Goal: Transaction & Acquisition: Book appointment/travel/reservation

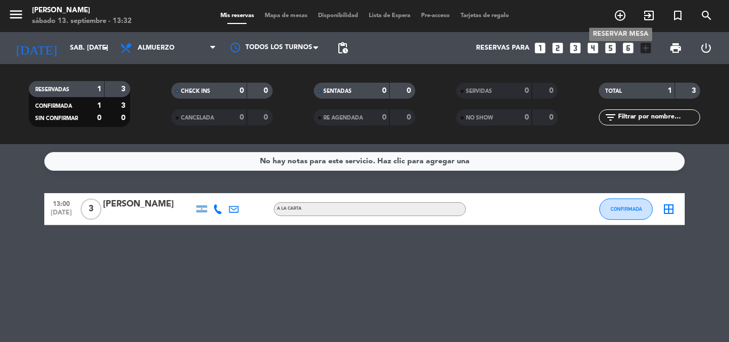
click at [626, 18] on icon "add_circle_outline" at bounding box center [620, 15] width 13 height 13
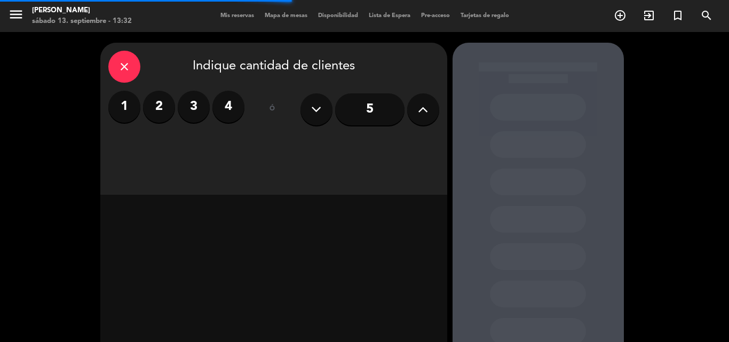
click at [414, 110] on button at bounding box center [423, 109] width 32 height 32
click at [378, 111] on input "6" at bounding box center [369, 109] width 69 height 32
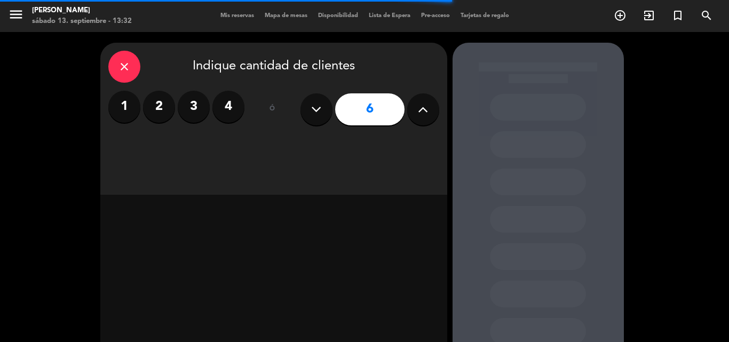
click at [371, 93] on input "6" at bounding box center [369, 109] width 69 height 32
click at [376, 98] on input "6" at bounding box center [369, 109] width 69 height 32
drag, startPoint x: 418, startPoint y: 229, endPoint x: 383, endPoint y: 148, distance: 87.6
click at [418, 229] on div at bounding box center [273, 276] width 347 height 163
click at [365, 119] on input "6" at bounding box center [369, 109] width 69 height 32
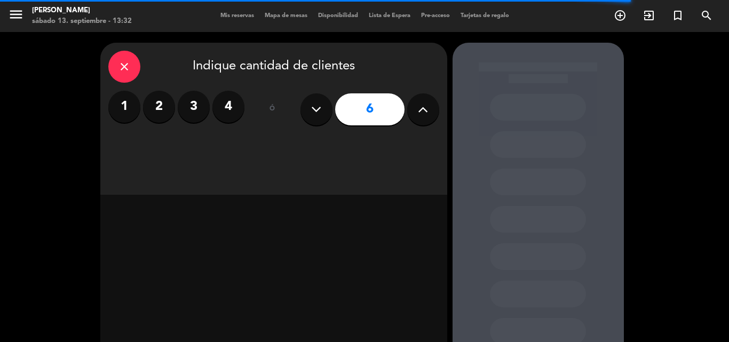
click at [220, 104] on label "4" at bounding box center [229, 107] width 32 height 32
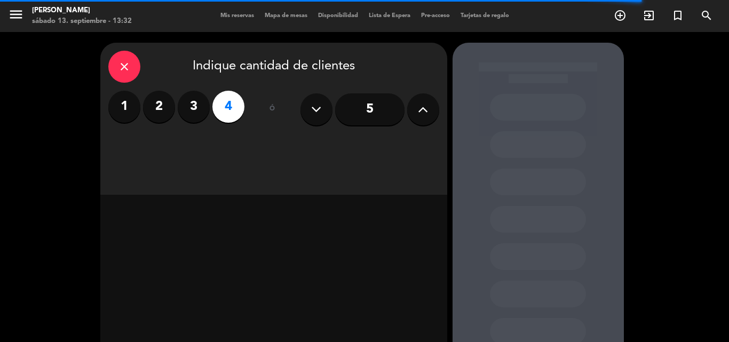
click at [318, 108] on icon at bounding box center [316, 109] width 10 height 16
click at [431, 115] on button at bounding box center [423, 109] width 32 height 32
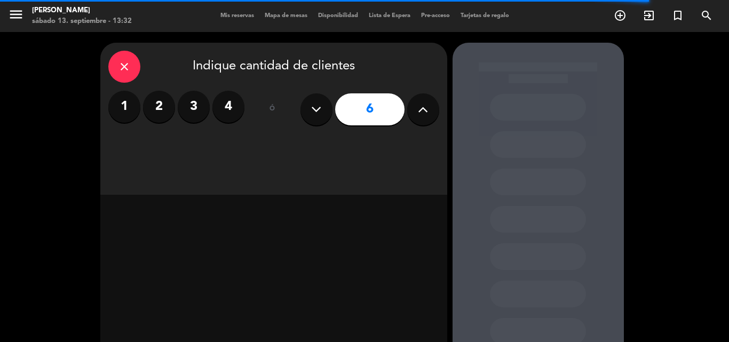
click at [363, 115] on input "6" at bounding box center [369, 109] width 69 height 32
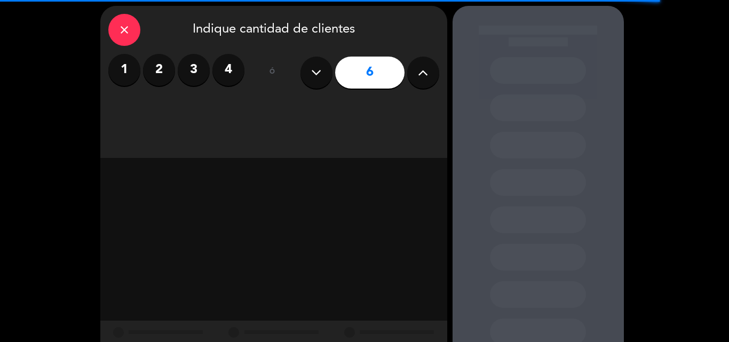
scroll to position [72, 0]
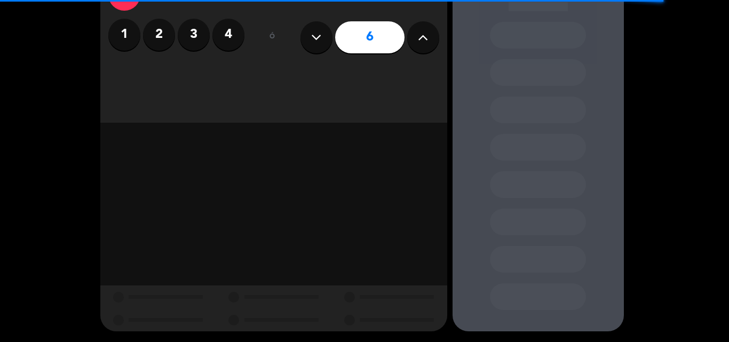
click at [588, 274] on div at bounding box center [538, 151] width 171 height 361
